Goal: Information Seeking & Learning: Learn about a topic

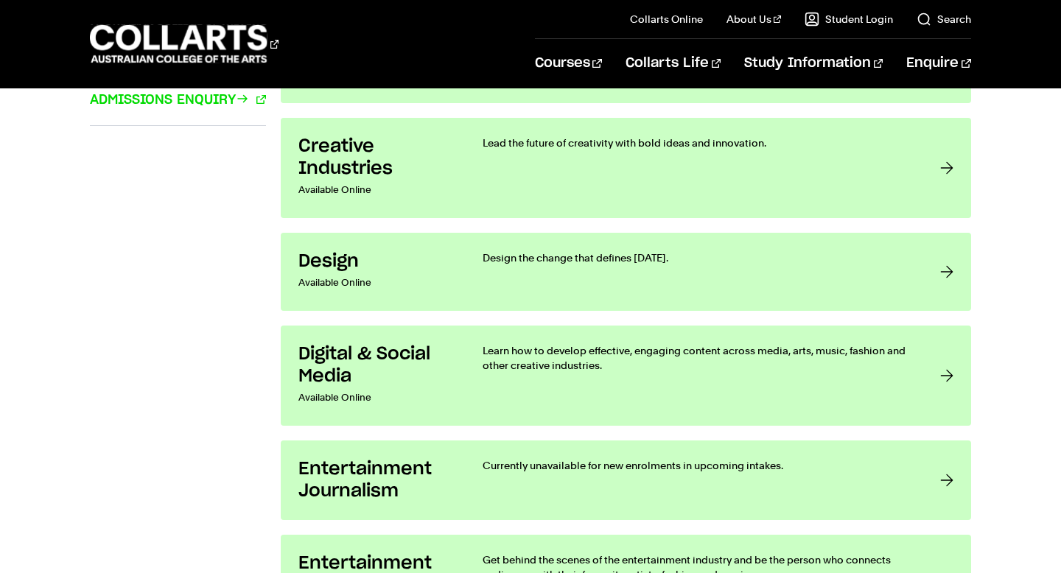
scroll to position [1199, 0]
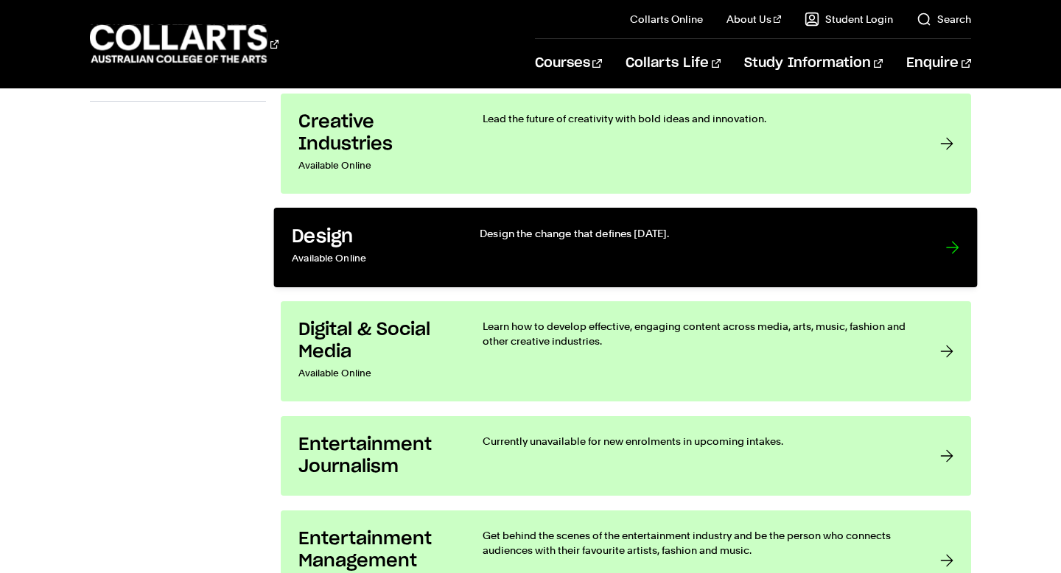
click at [951, 226] on div at bounding box center [952, 247] width 13 height 43
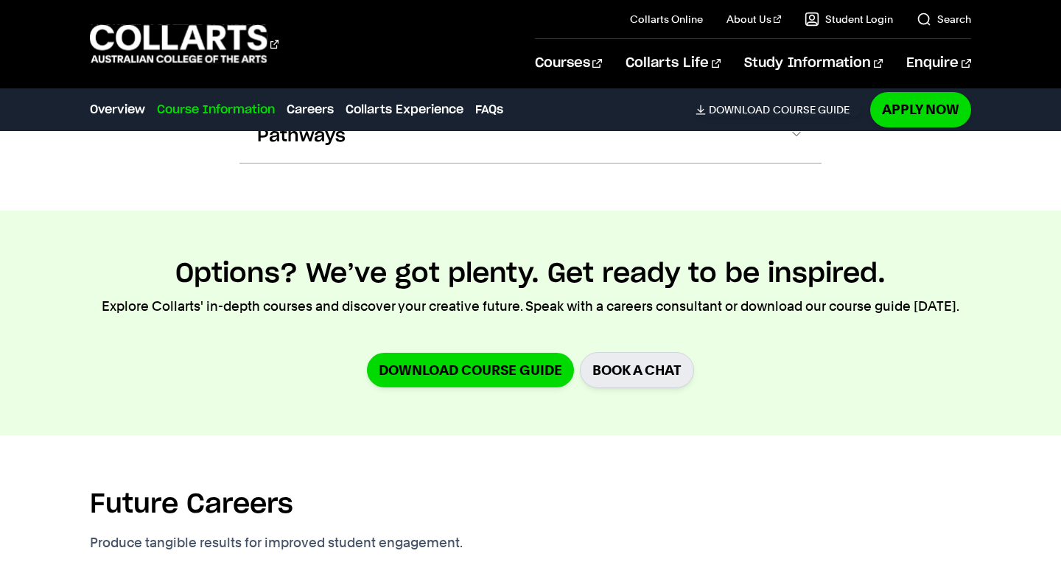
scroll to position [997, 0]
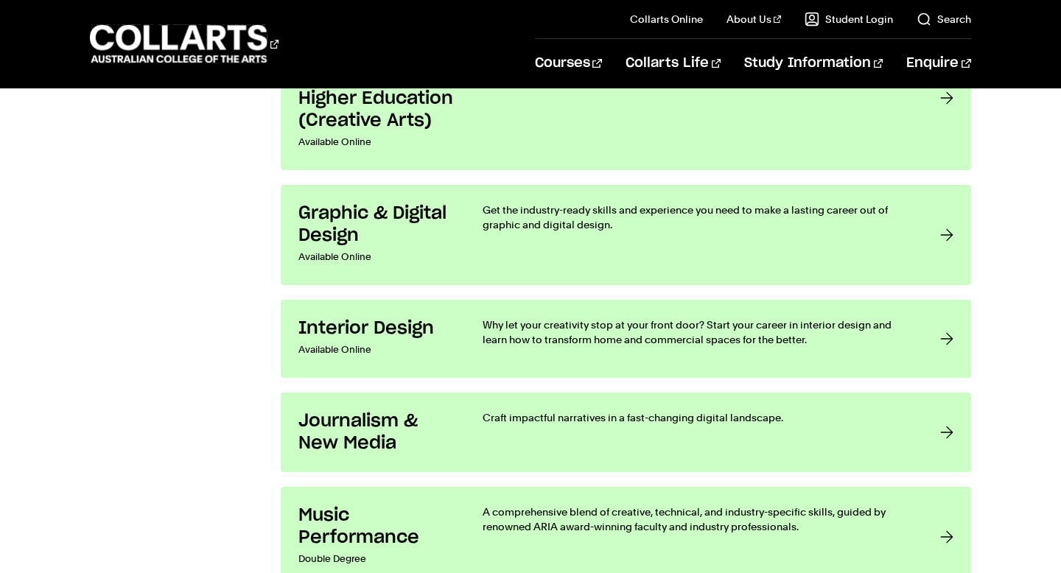
scroll to position [2644, 0]
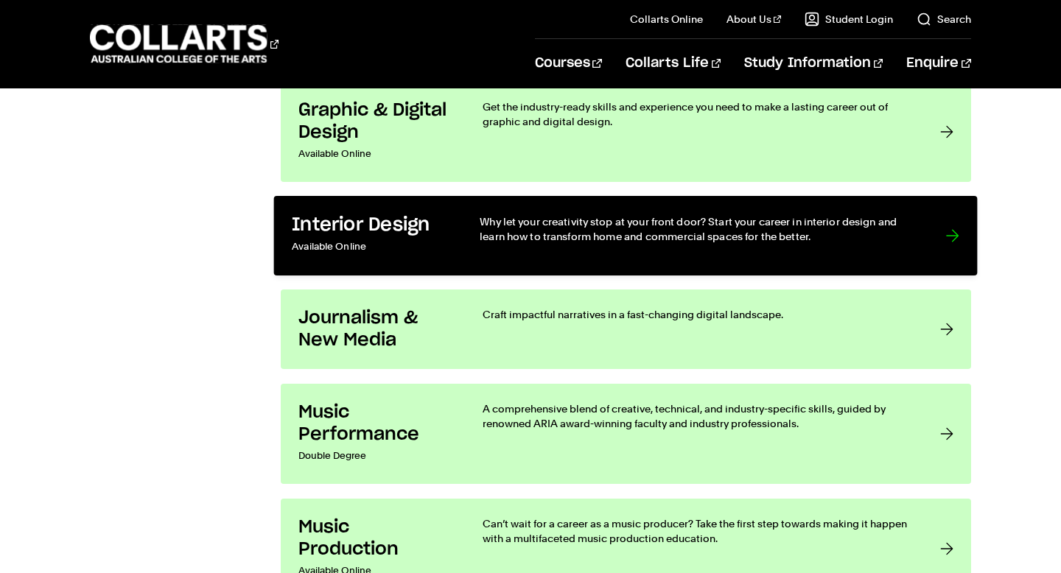
click at [616, 230] on p "Why let your creativity stop at your front door? Start your career in interior …" at bounding box center [698, 229] width 436 height 30
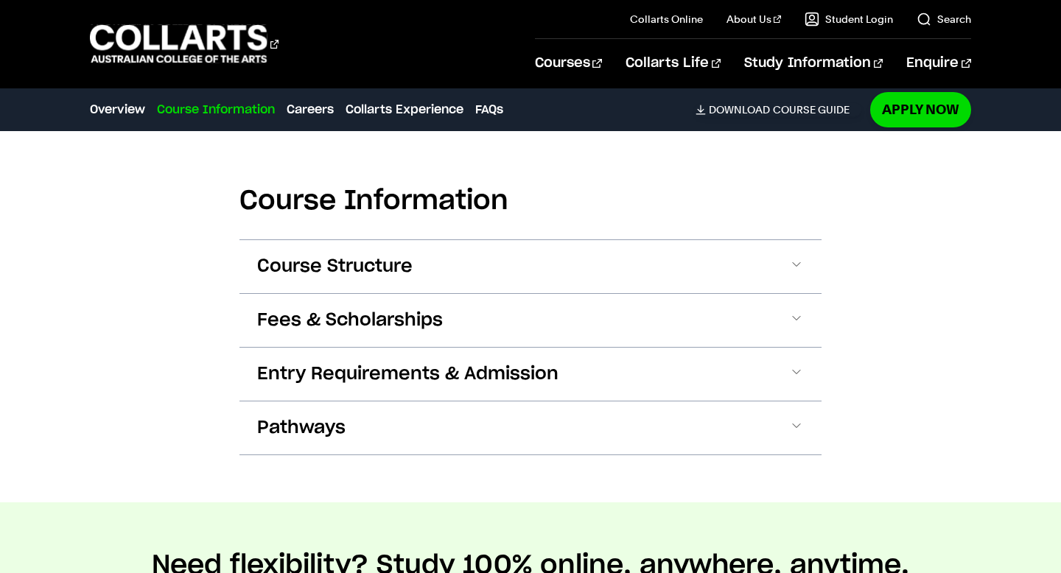
scroll to position [1666, 0]
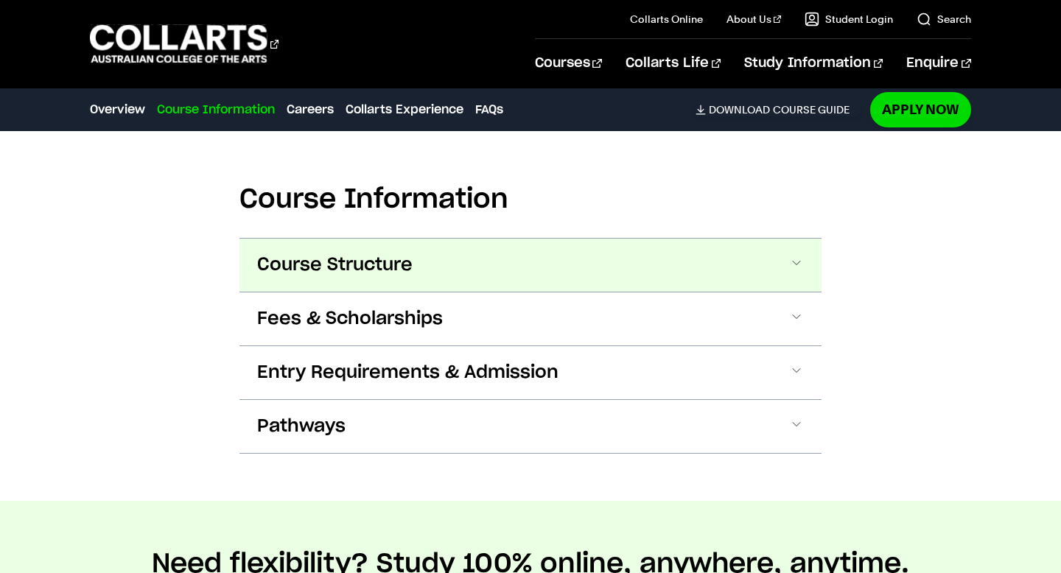
click at [632, 262] on button "Course Structure" at bounding box center [530, 265] width 582 height 53
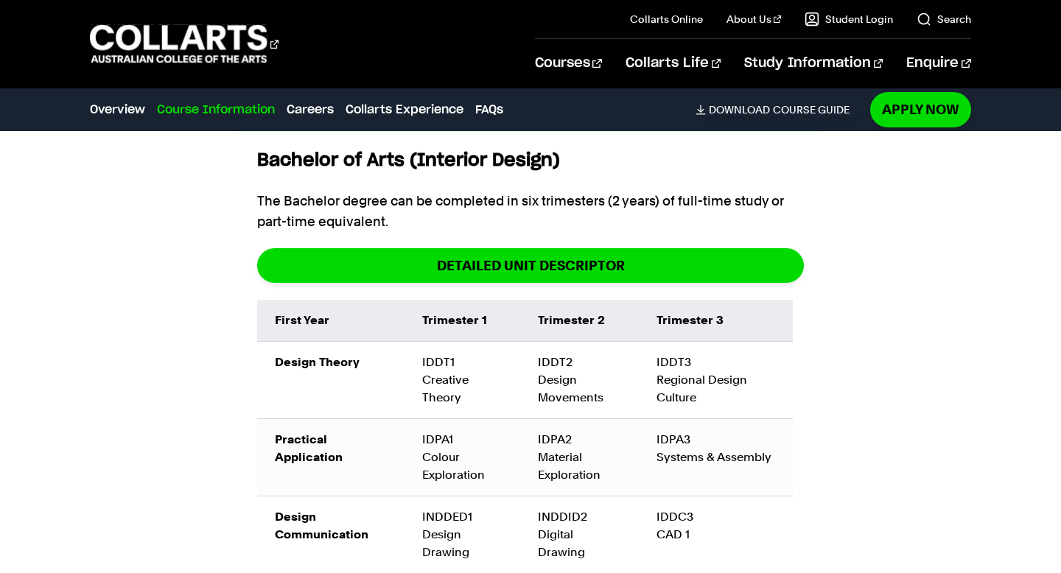
scroll to position [1829, 0]
